Goal: Task Accomplishment & Management: Use online tool/utility

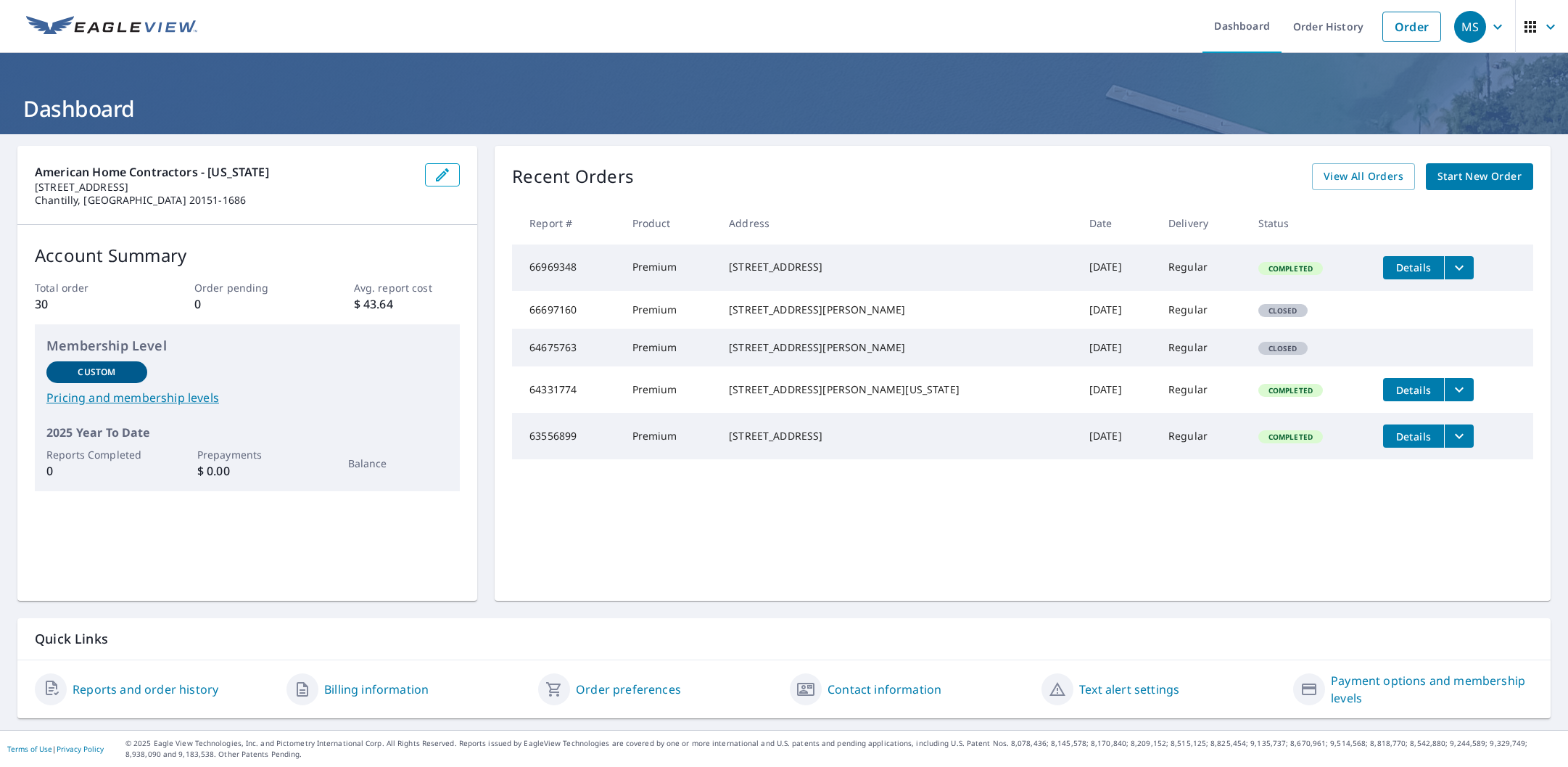
click at [1497, 176] on span "Start New Order" at bounding box center [1480, 176] width 84 height 18
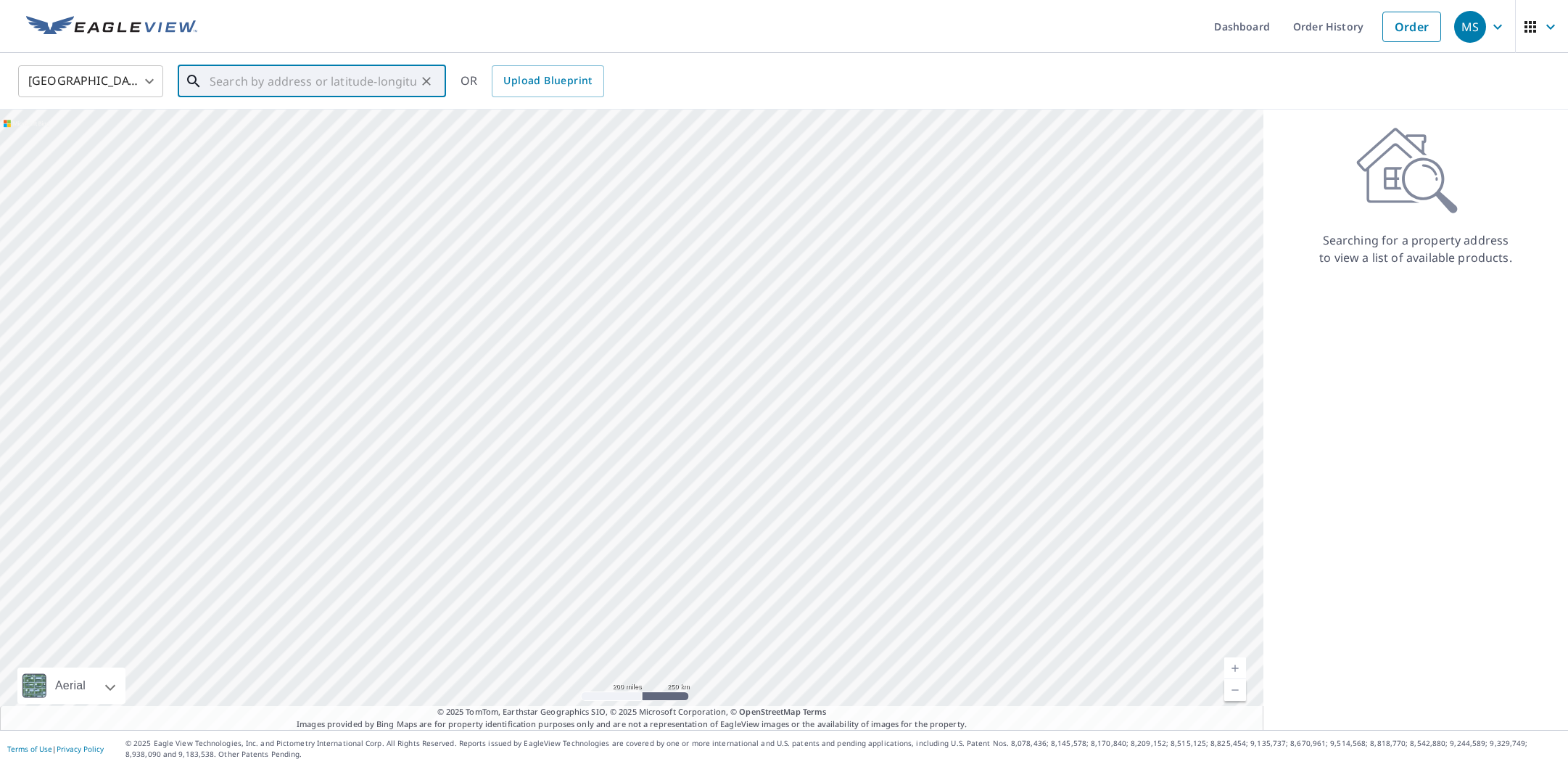
click at [351, 85] on input "text" at bounding box center [313, 81] width 207 height 40
paste input "[STREET_ADDRESS][PERSON_NAME]"
click at [311, 129] on span "[STREET_ADDRESS][PERSON_NAME]" at bounding box center [321, 123] width 228 height 18
type input "[STREET_ADDRESS][PERSON_NAME]"
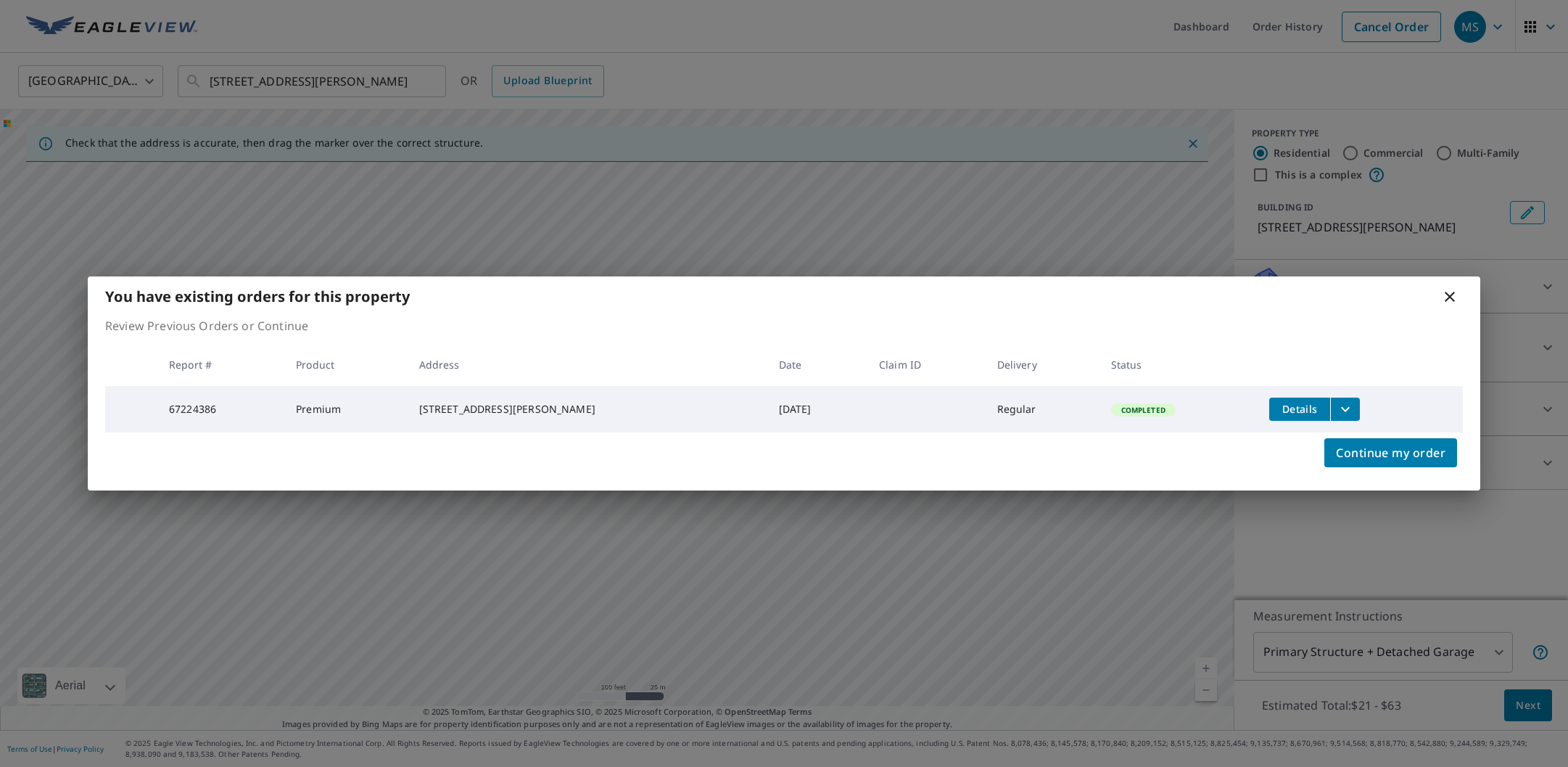
click at [1338, 404] on icon "filesDropdownBtn-67224386" at bounding box center [1345, 409] width 18 height 18
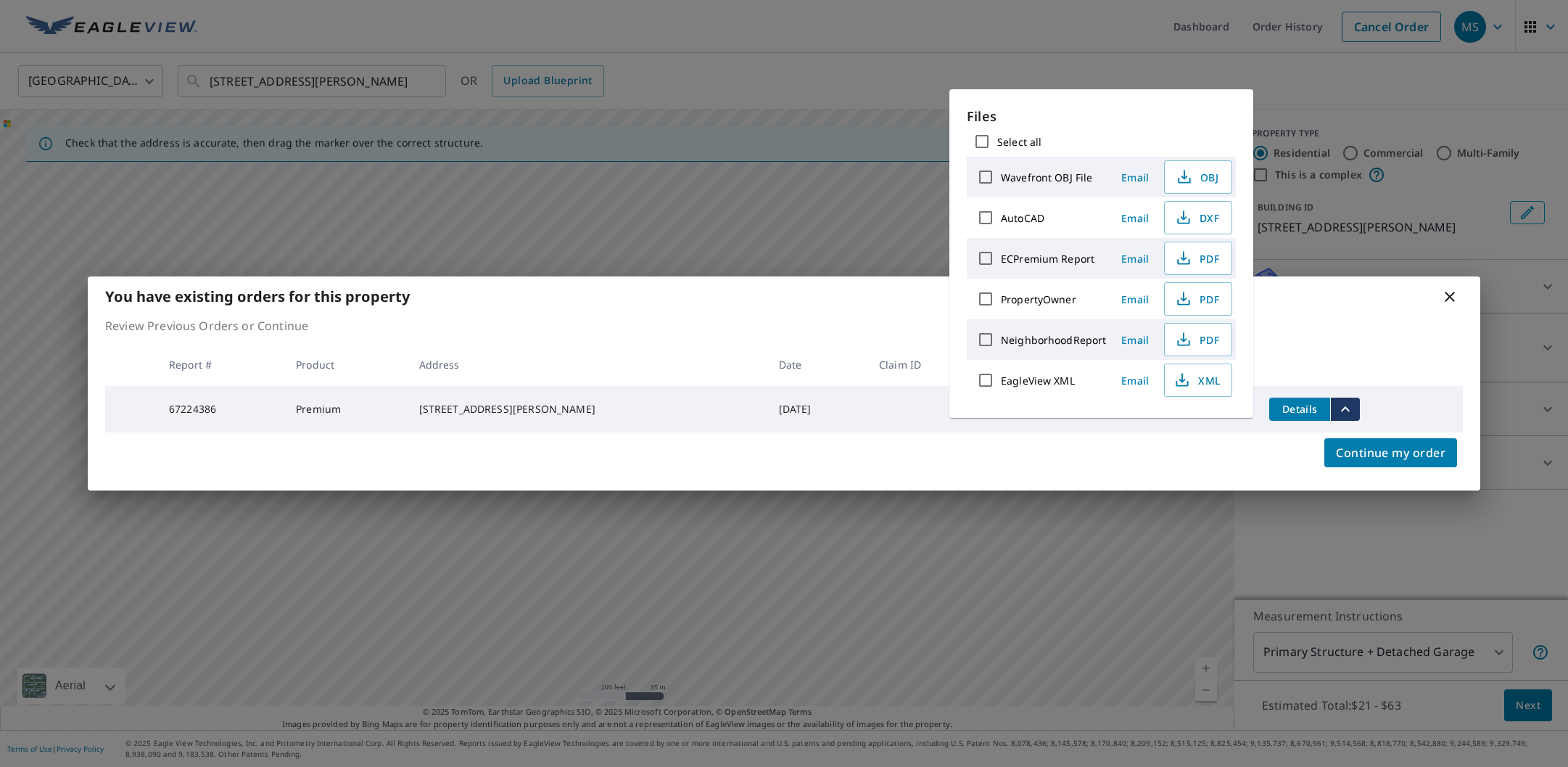
click at [1338, 404] on icon "filesDropdownBtn-67224386" at bounding box center [1345, 409] width 18 height 18
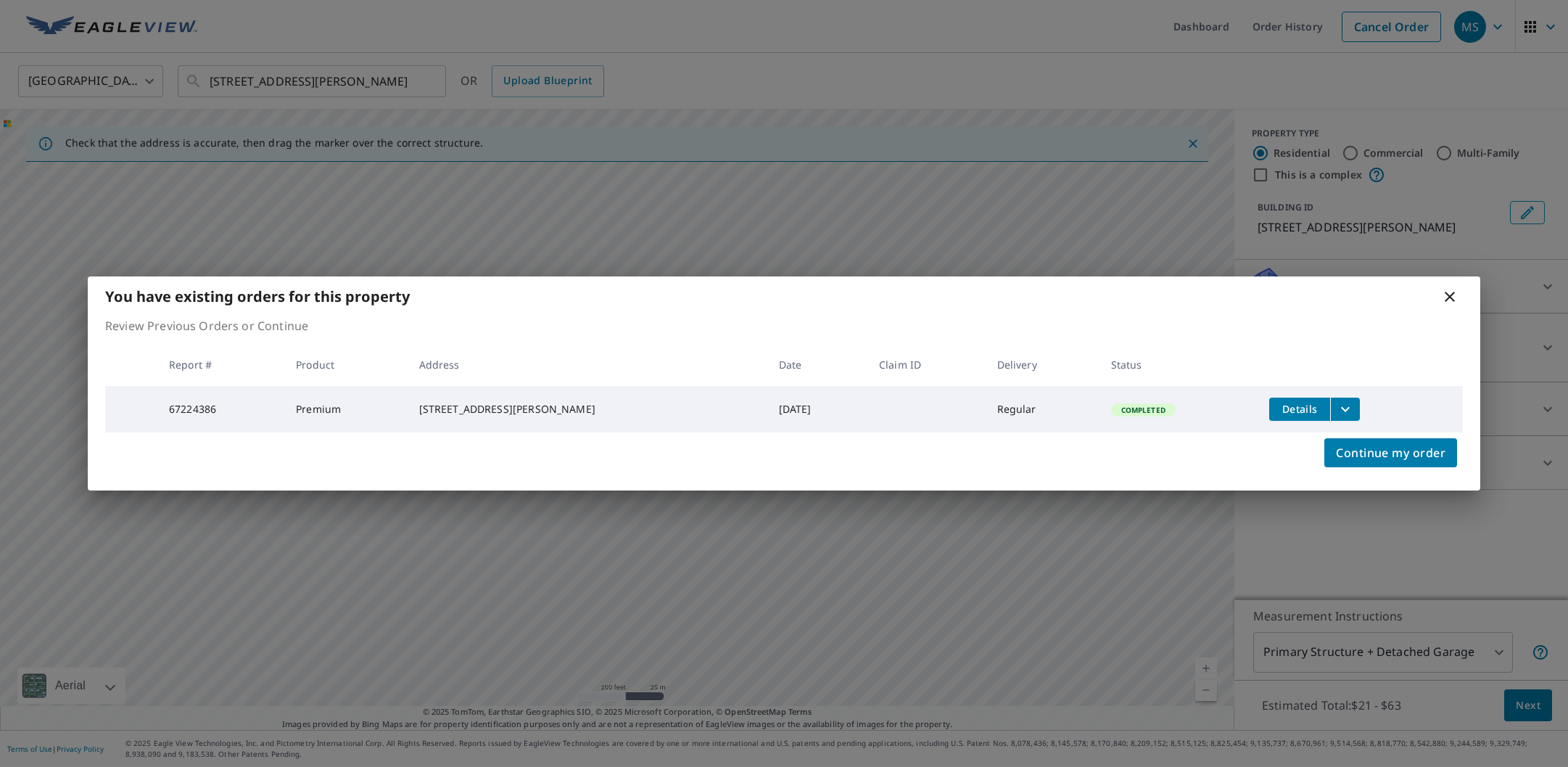
click at [1452, 298] on icon at bounding box center [1450, 296] width 18 height 18
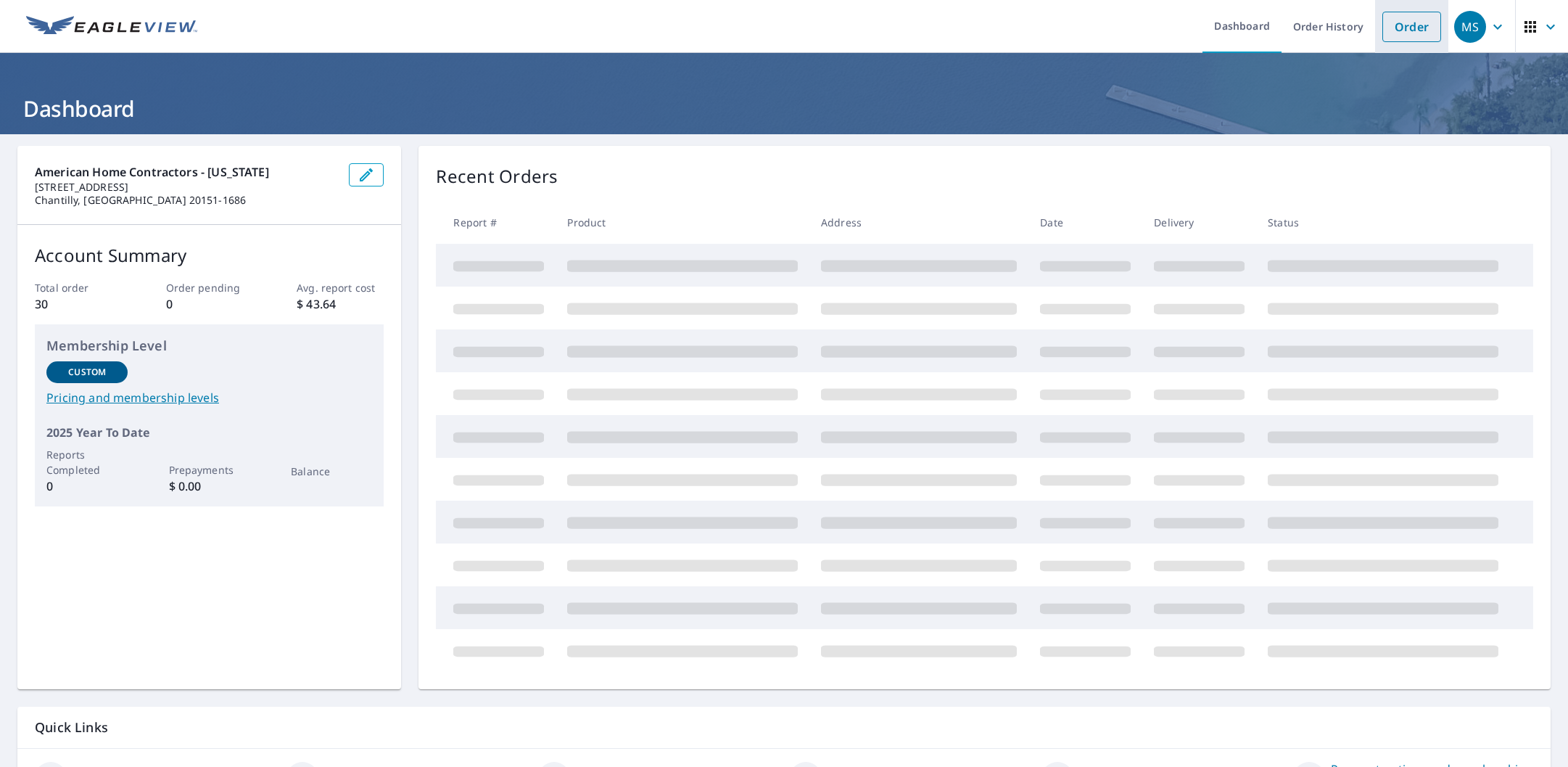
click at [1405, 34] on link "Order" at bounding box center [1411, 26] width 59 height 31
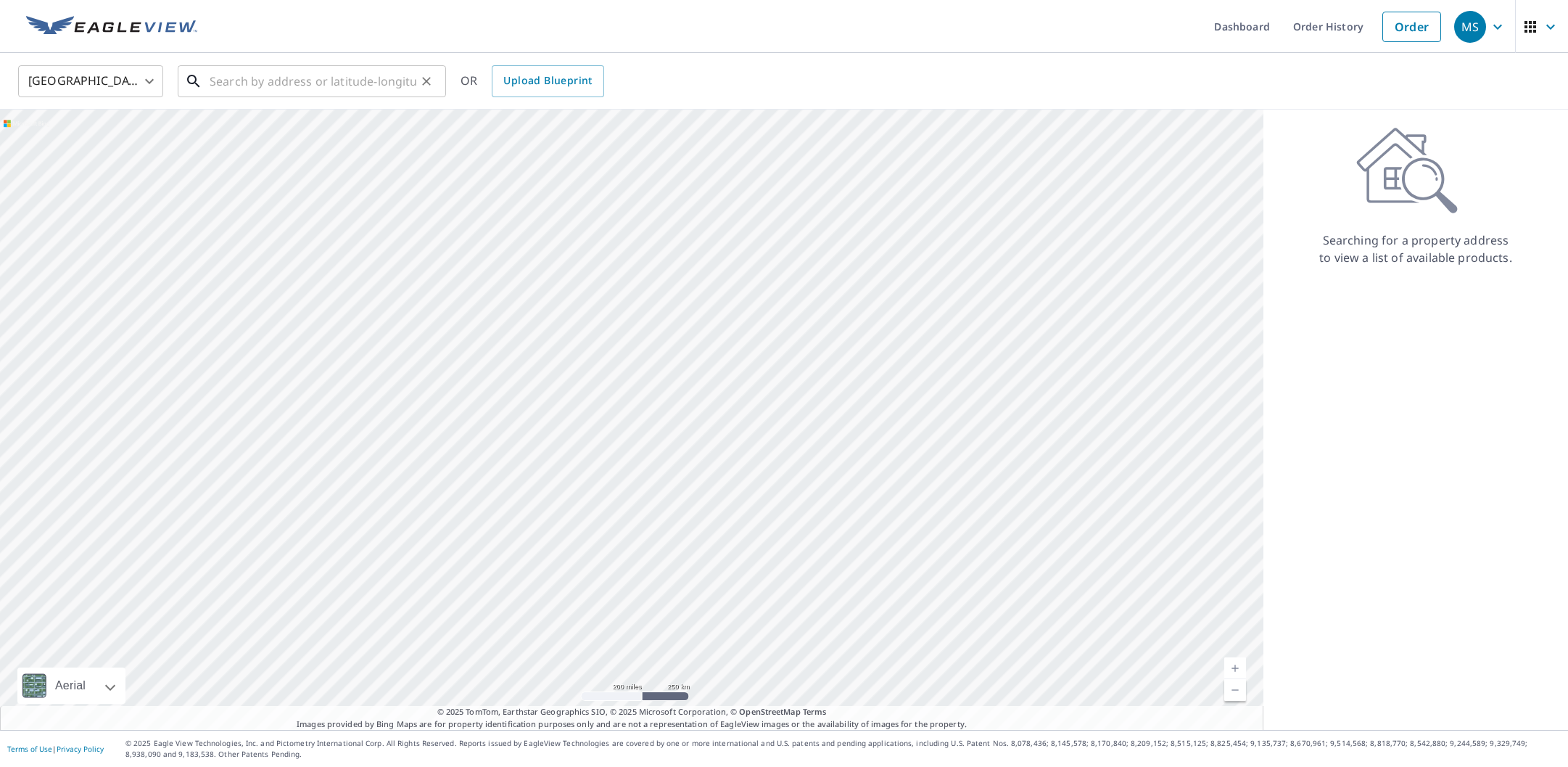
click at [285, 77] on input "text" at bounding box center [313, 81] width 207 height 40
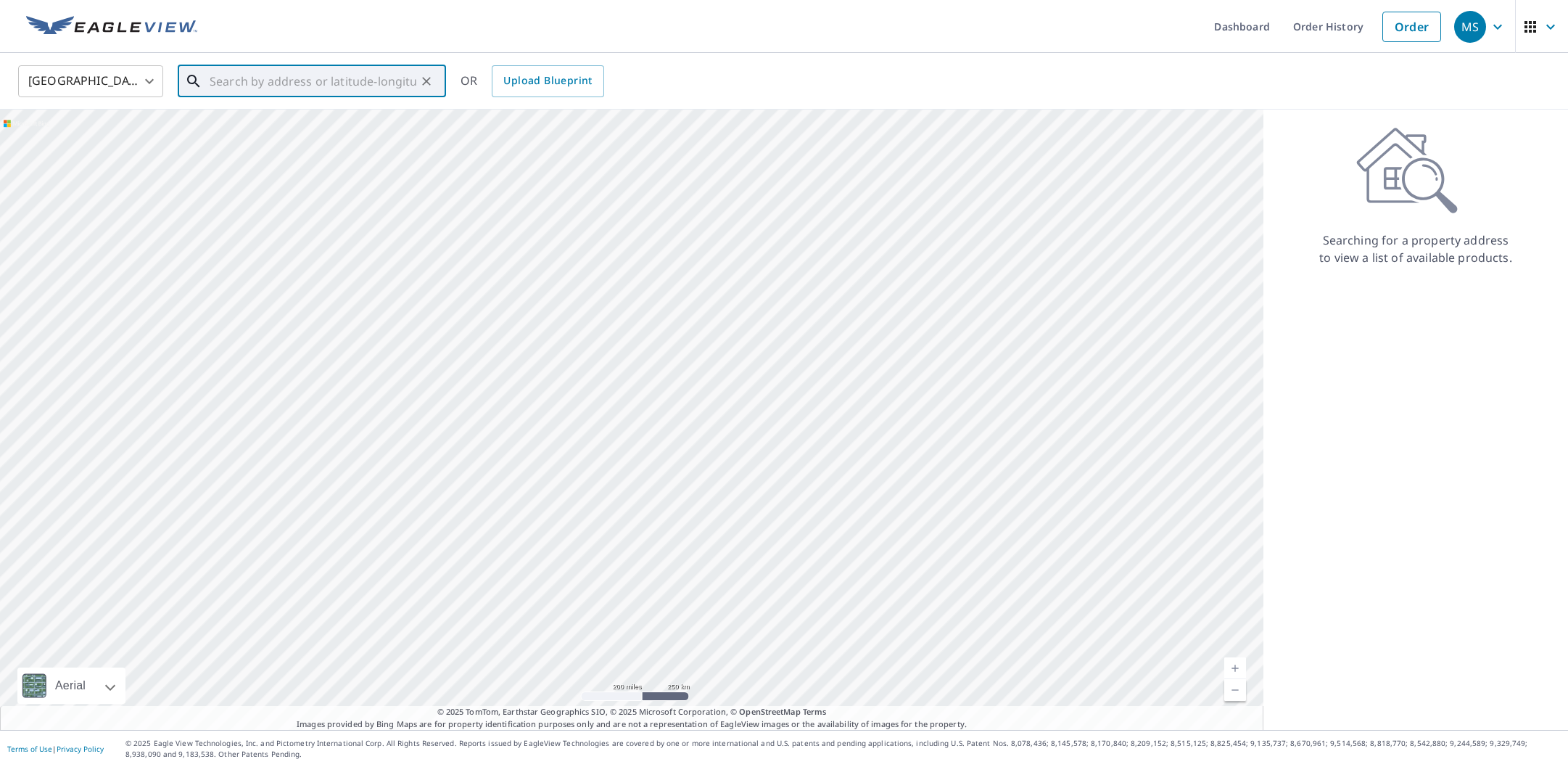
paste input "9109 Jeffery Road"
click at [284, 122] on span "9109 Jeffery Rd" at bounding box center [321, 123] width 228 height 18
type input "9109 Jeffery Rd Great Falls, VA 22066"
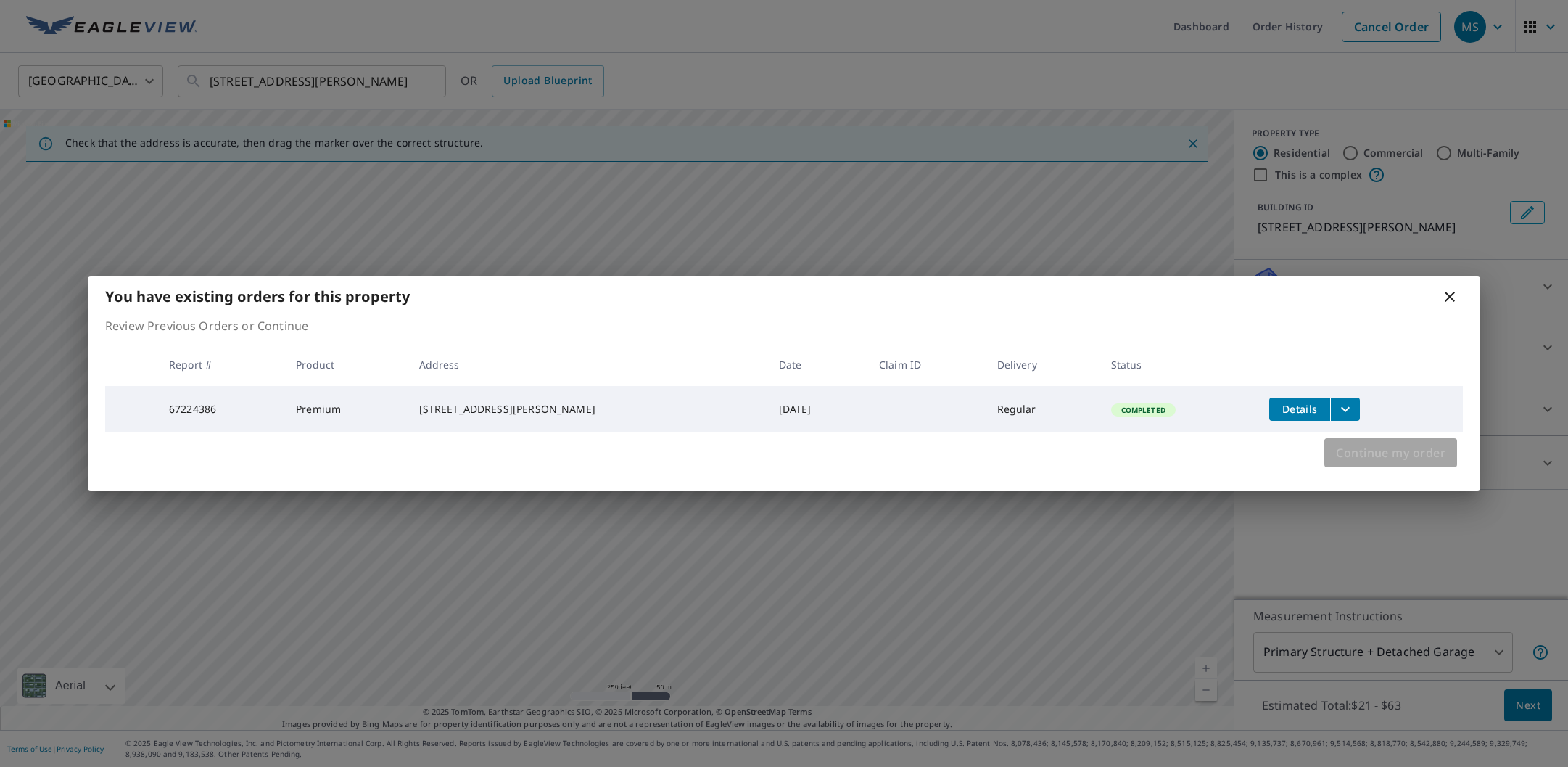
click at [1391, 455] on span "Continue my order" at bounding box center [1391, 453] width 110 height 21
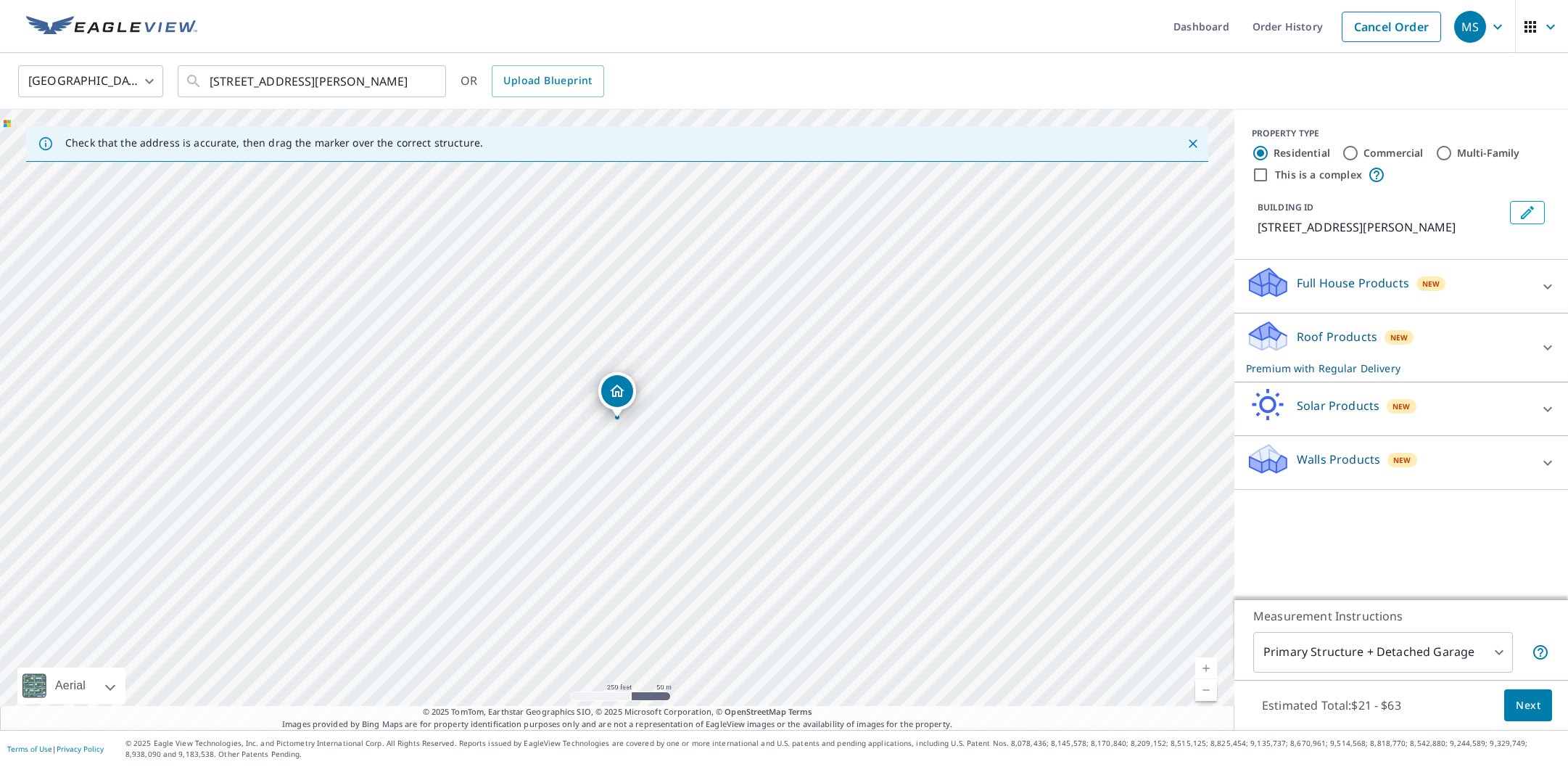
click at [1542, 345] on icon at bounding box center [1547, 347] width 18 height 18
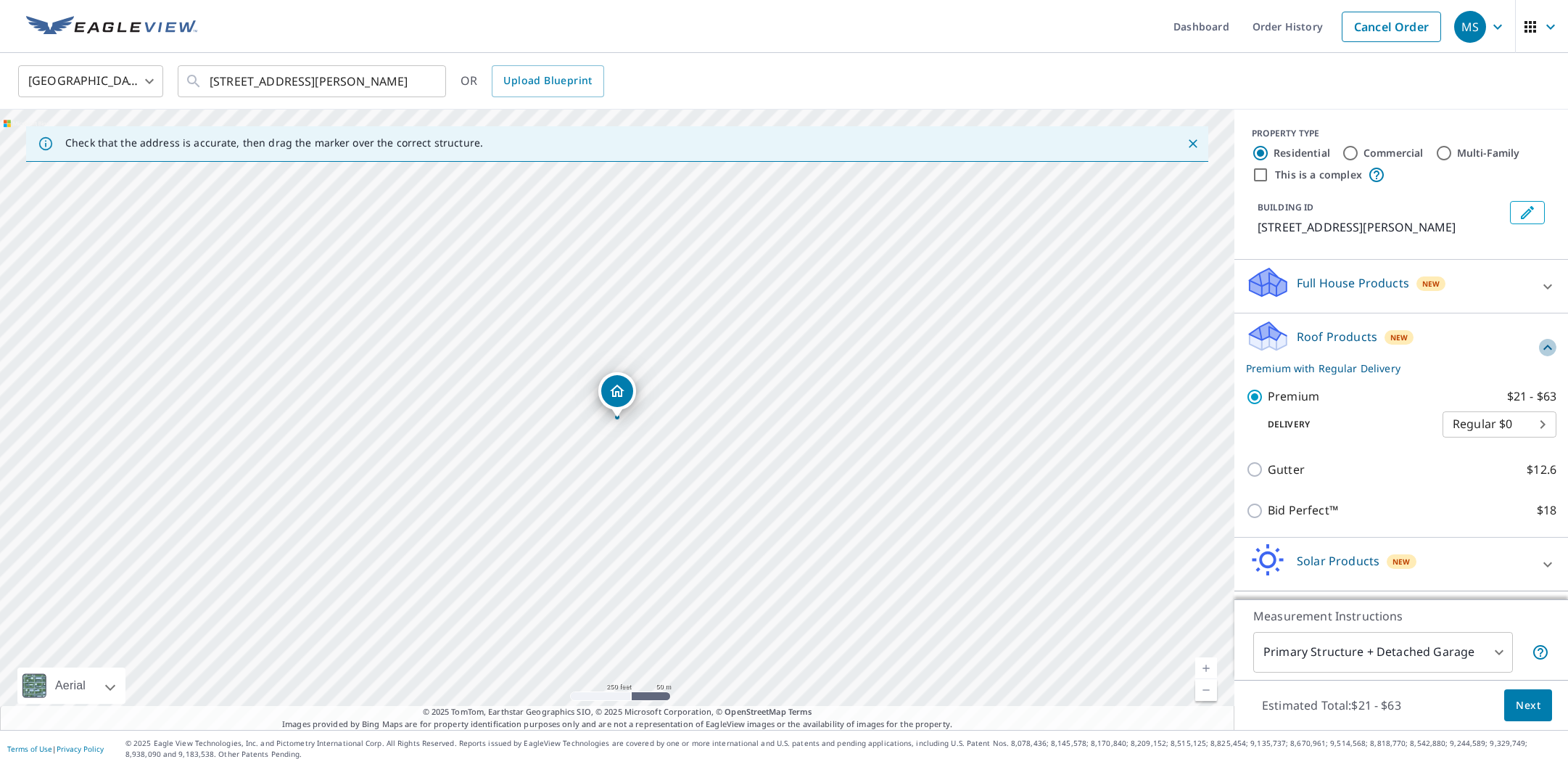
click at [1543, 349] on icon at bounding box center [1547, 347] width 18 height 18
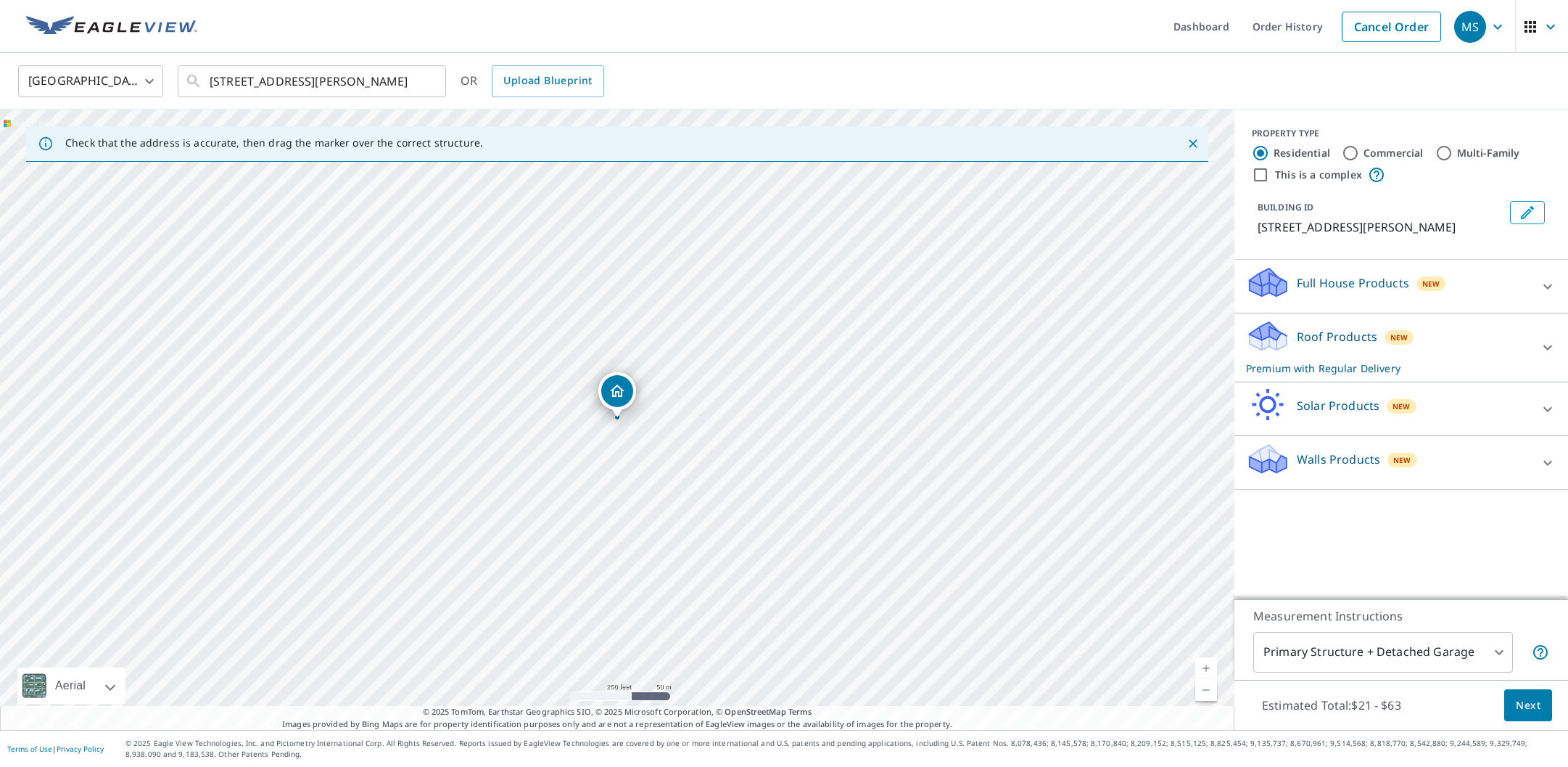
click at [1506, 27] on icon "button" at bounding box center [1498, 26] width 18 height 18
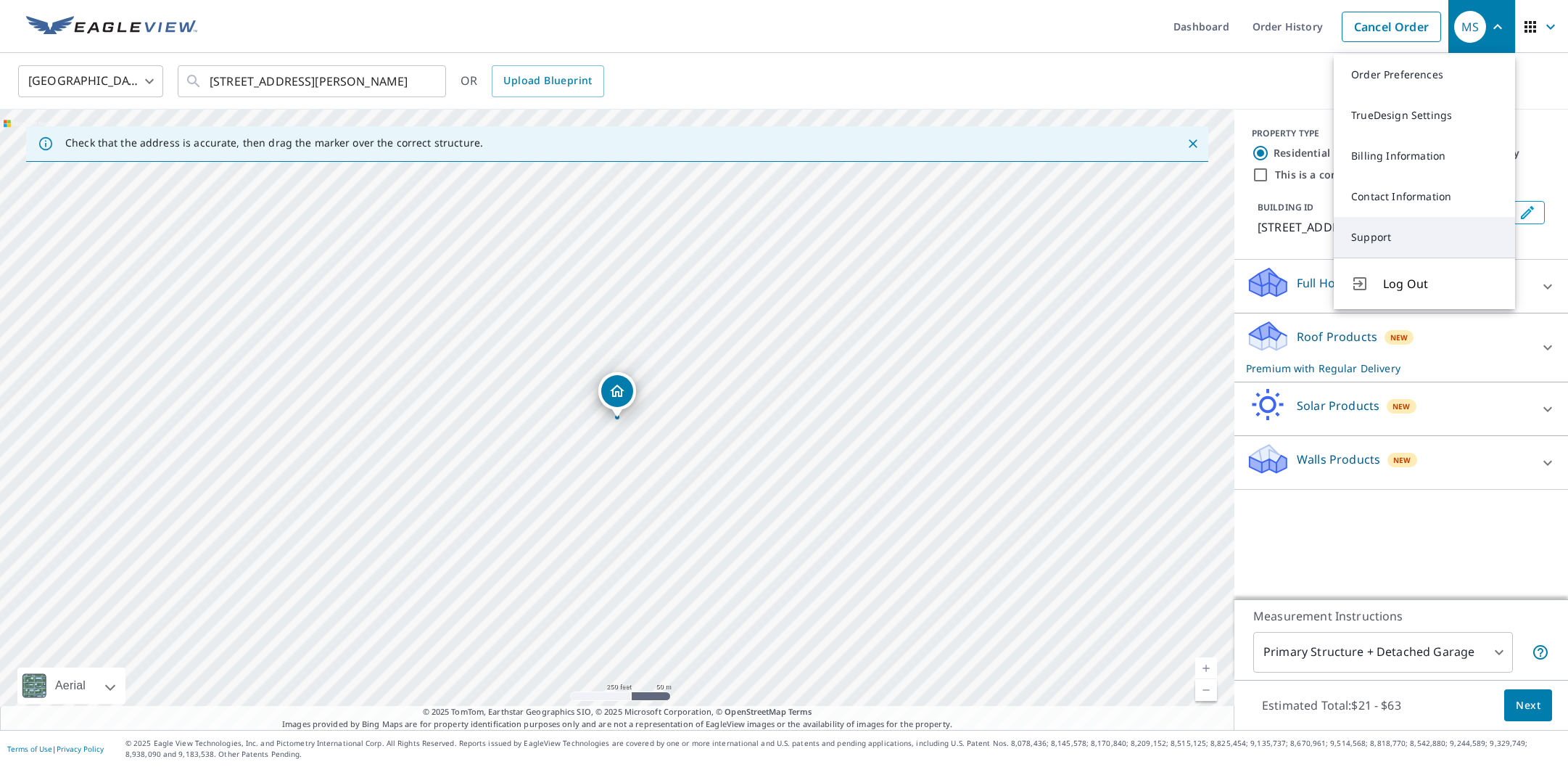
click at [1426, 231] on link "Support" at bounding box center [1424, 236] width 181 height 40
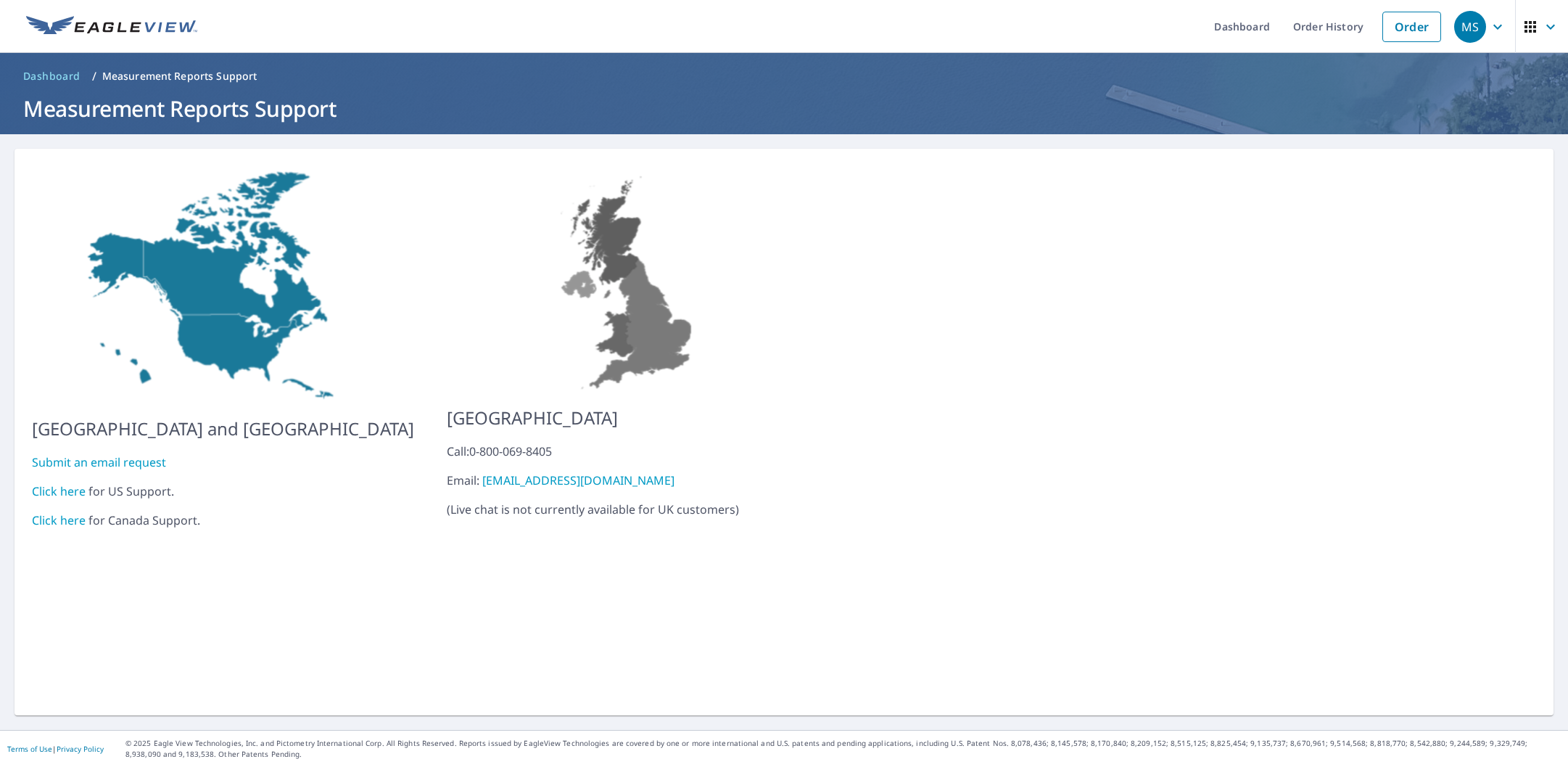
click at [98, 455] on link "Submit an email request" at bounding box center [98, 462] width 134 height 16
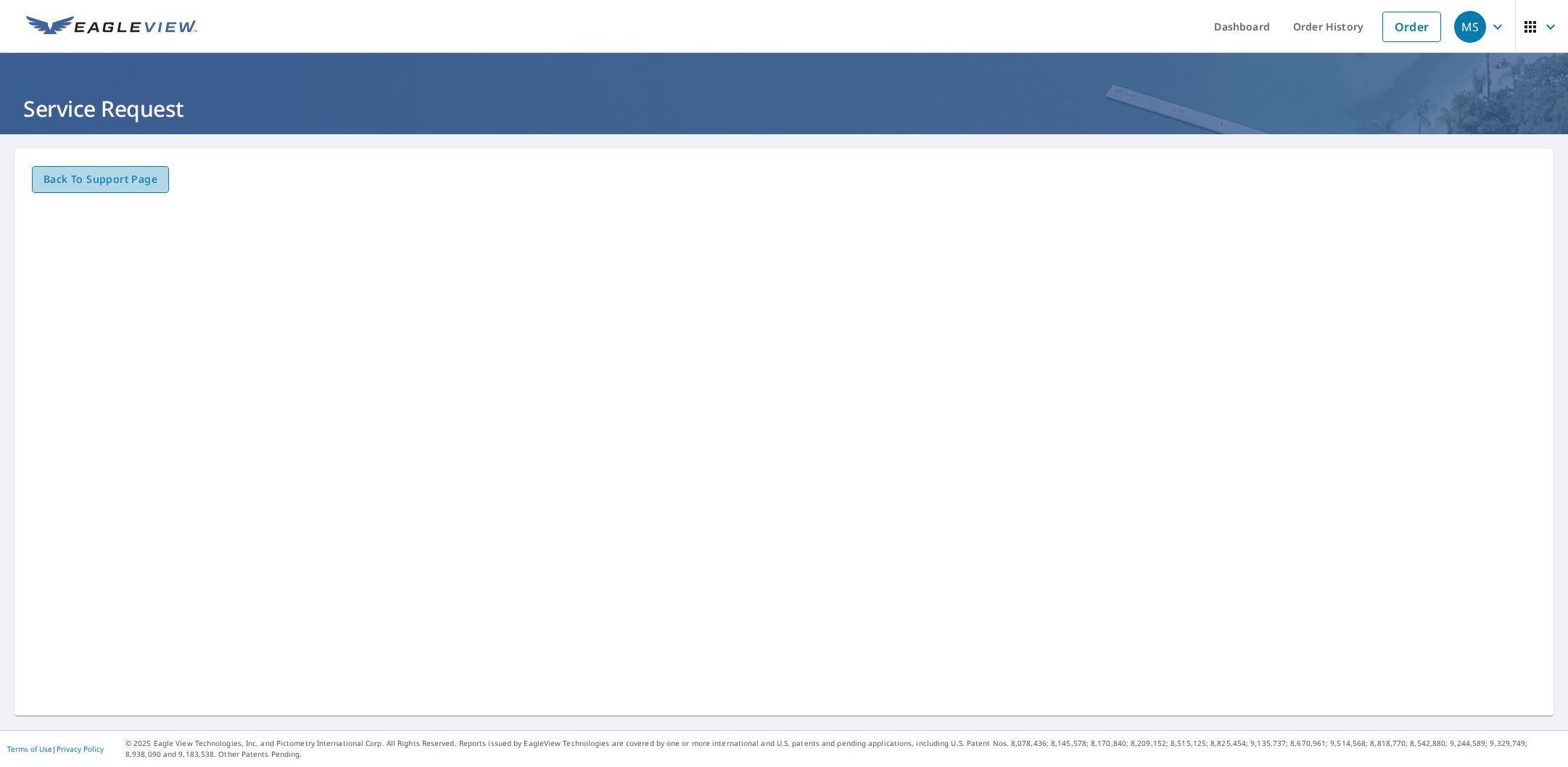
click at [137, 176] on span "Back to Support page" at bounding box center [100, 179] width 114 height 18
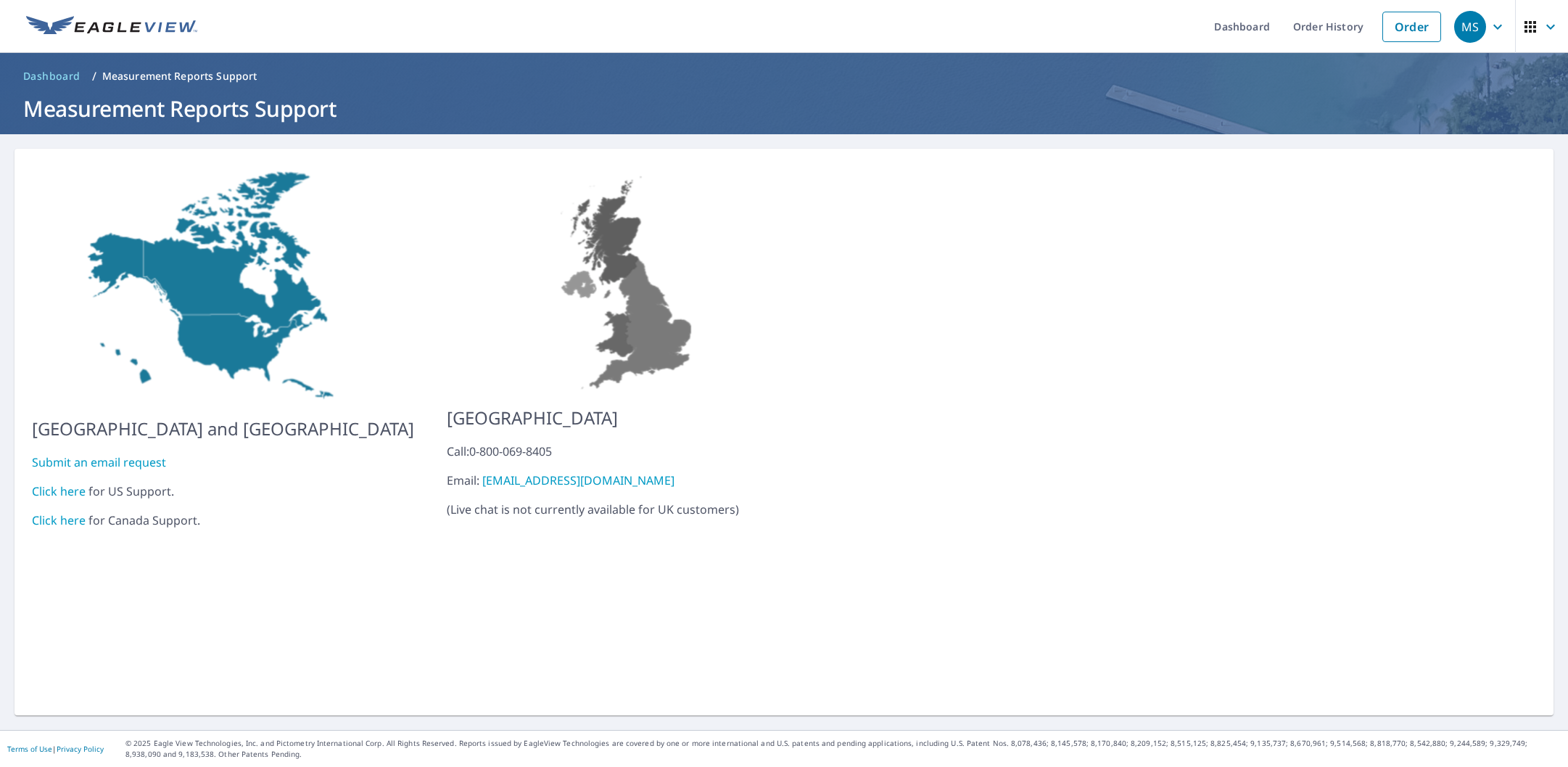
click at [67, 455] on link "Submit an email request" at bounding box center [98, 462] width 134 height 16
click at [1395, 31] on link "Order" at bounding box center [1411, 26] width 59 height 31
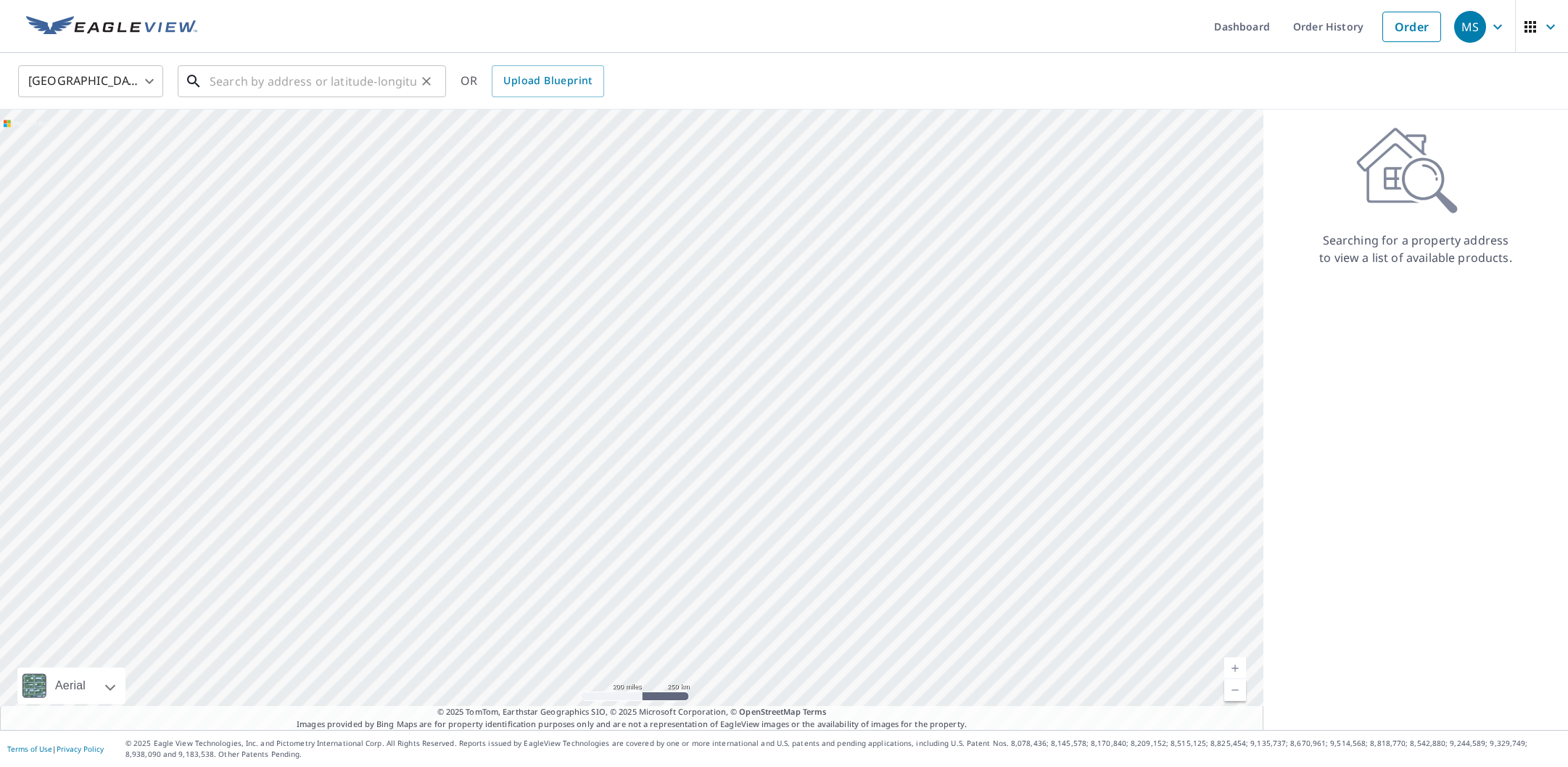
click at [384, 82] on input "text" at bounding box center [313, 81] width 207 height 40
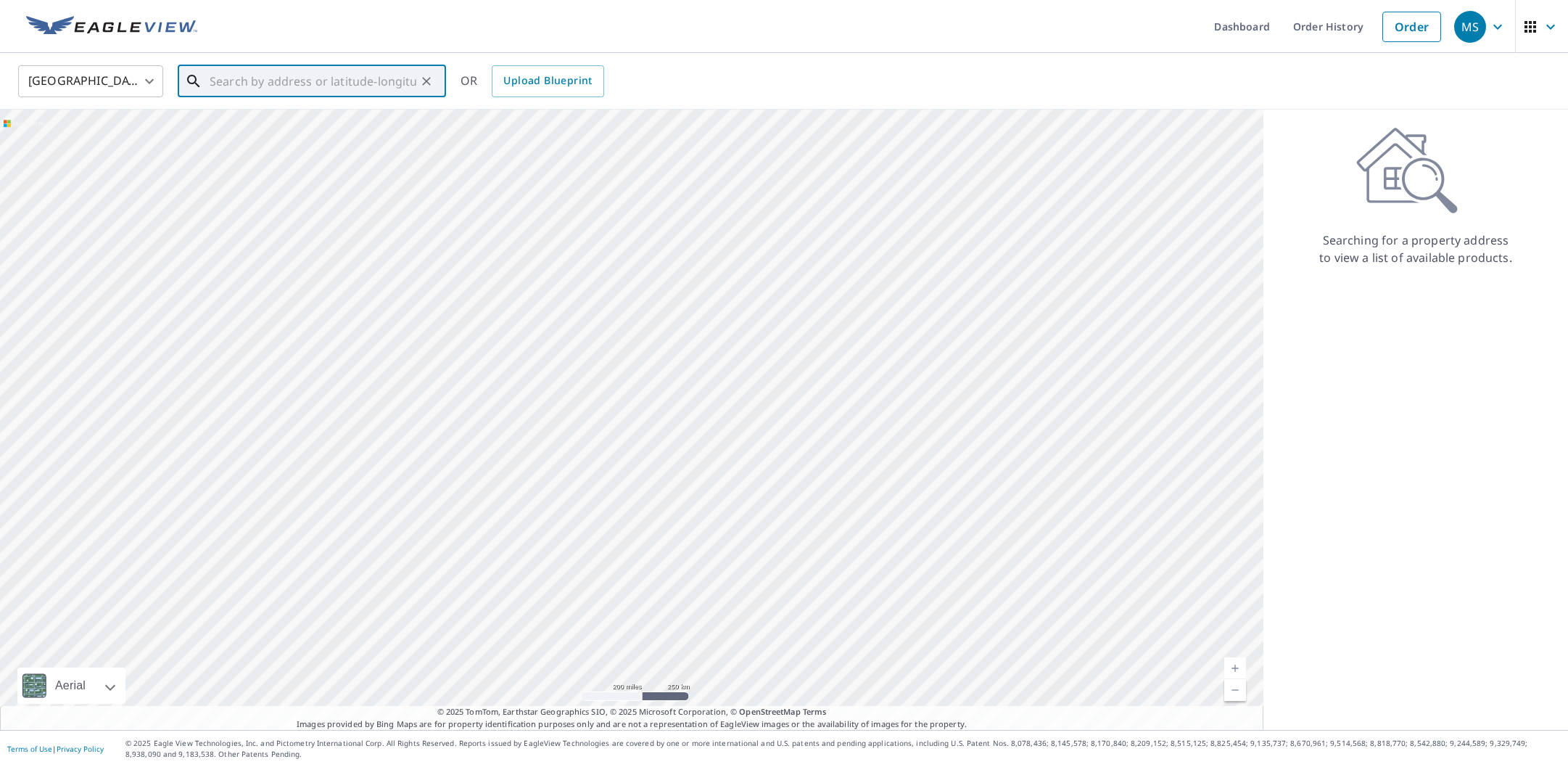
paste input "[STREET_ADDRESS][PERSON_NAME]"
click at [349, 129] on span "[STREET_ADDRESS][PERSON_NAME]" at bounding box center [321, 123] width 228 height 18
type input "[STREET_ADDRESS][PERSON_NAME]"
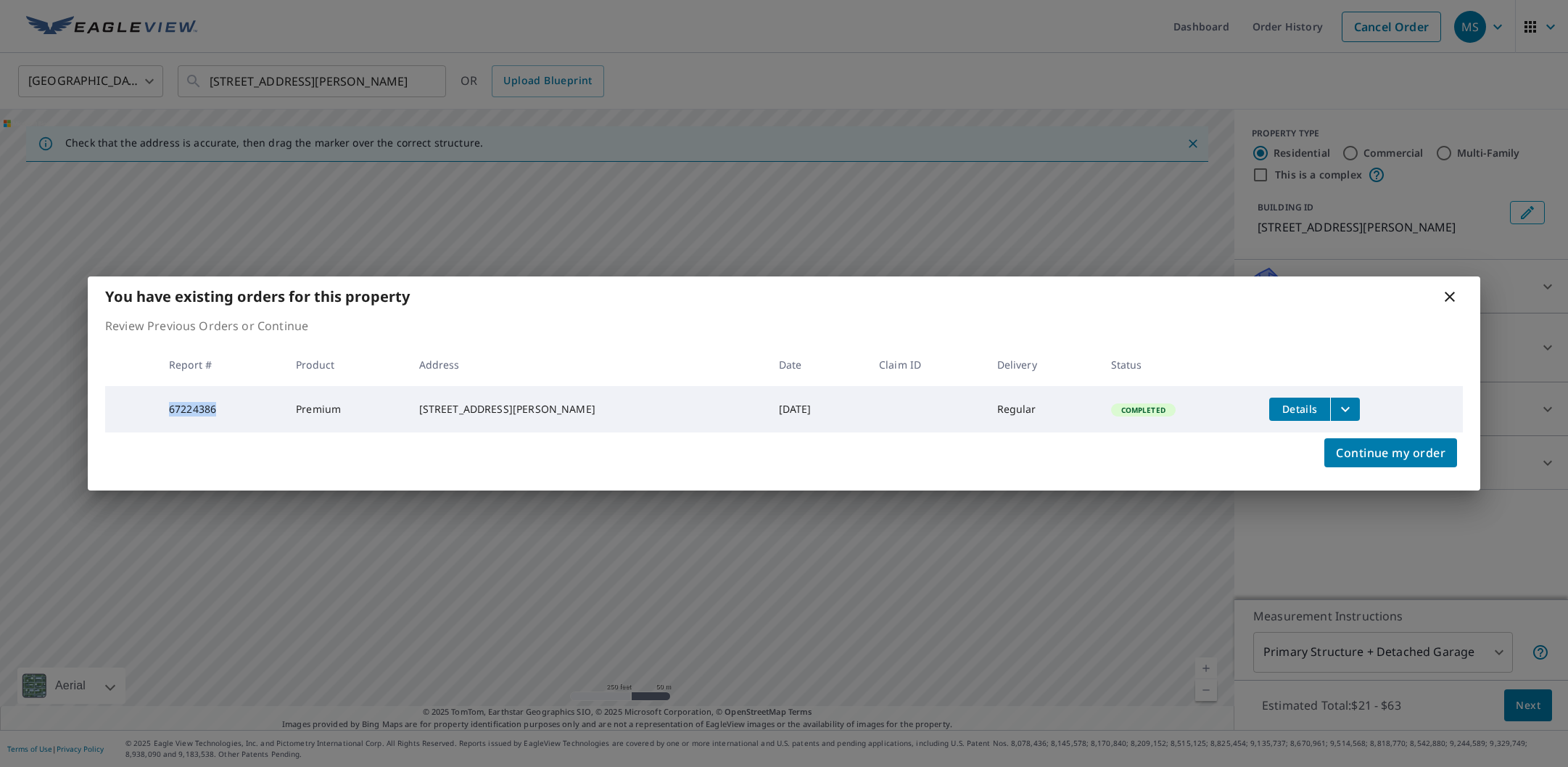
drag, startPoint x: 175, startPoint y: 411, endPoint x: 220, endPoint y: 409, distance: 45.0
click at [220, 409] on td "67224386" at bounding box center [220, 410] width 127 height 47
copy td "67224386"
drag, startPoint x: 440, startPoint y: 403, endPoint x: 535, endPoint y: 415, distance: 95.8
click at [539, 415] on div "9109 Jeffery Rd Great Falls, VA 22066" at bounding box center [587, 409] width 336 height 14
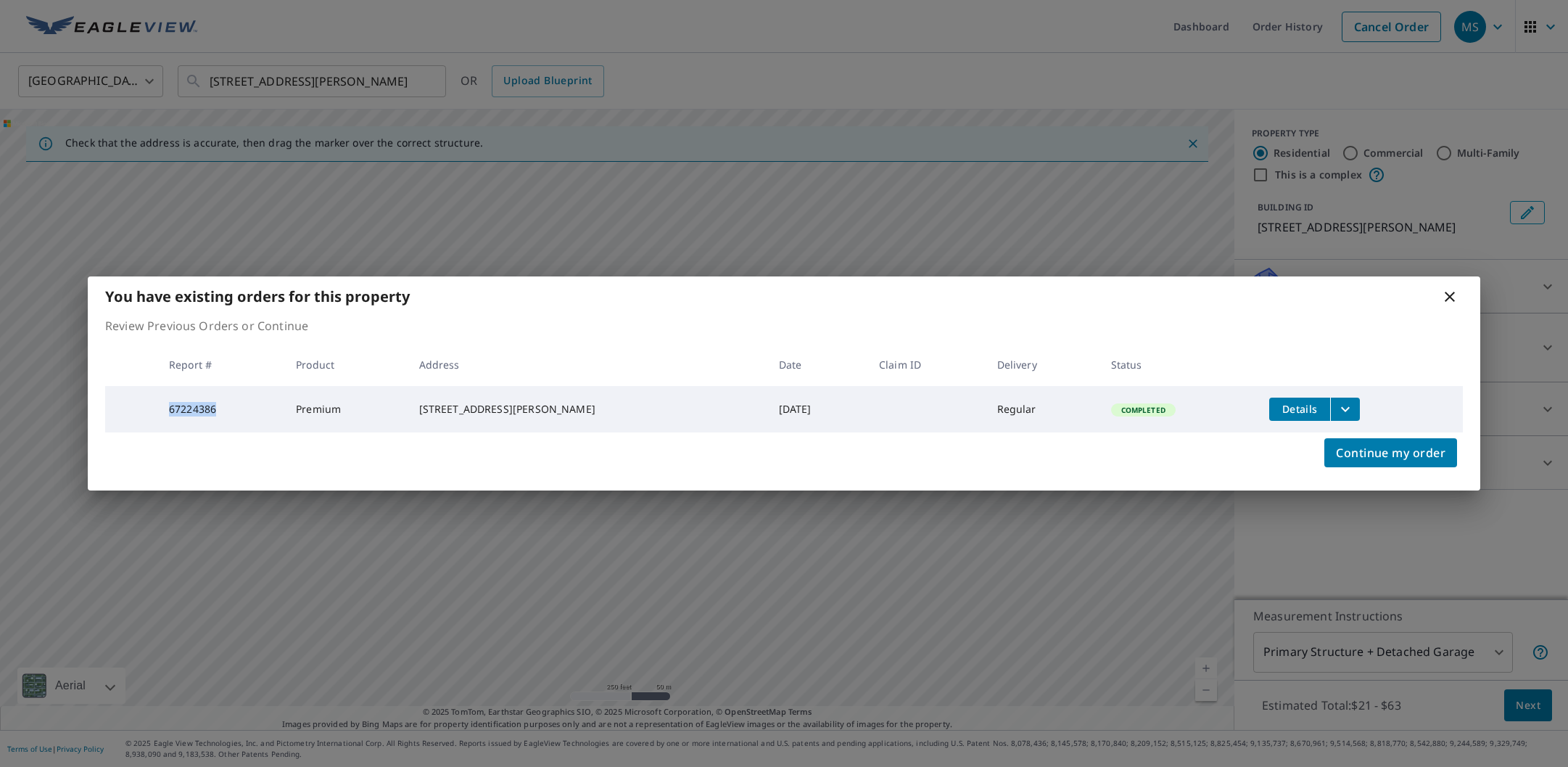
copy div "9109 Jeffery Rd Great Falls, VA 22066"
drag, startPoint x: 163, startPoint y: 406, endPoint x: 263, endPoint y: 411, distance: 100.1
click at [263, 411] on td "67224386" at bounding box center [220, 410] width 127 height 47
copy td "67224386"
